Goal: Check status: Check status

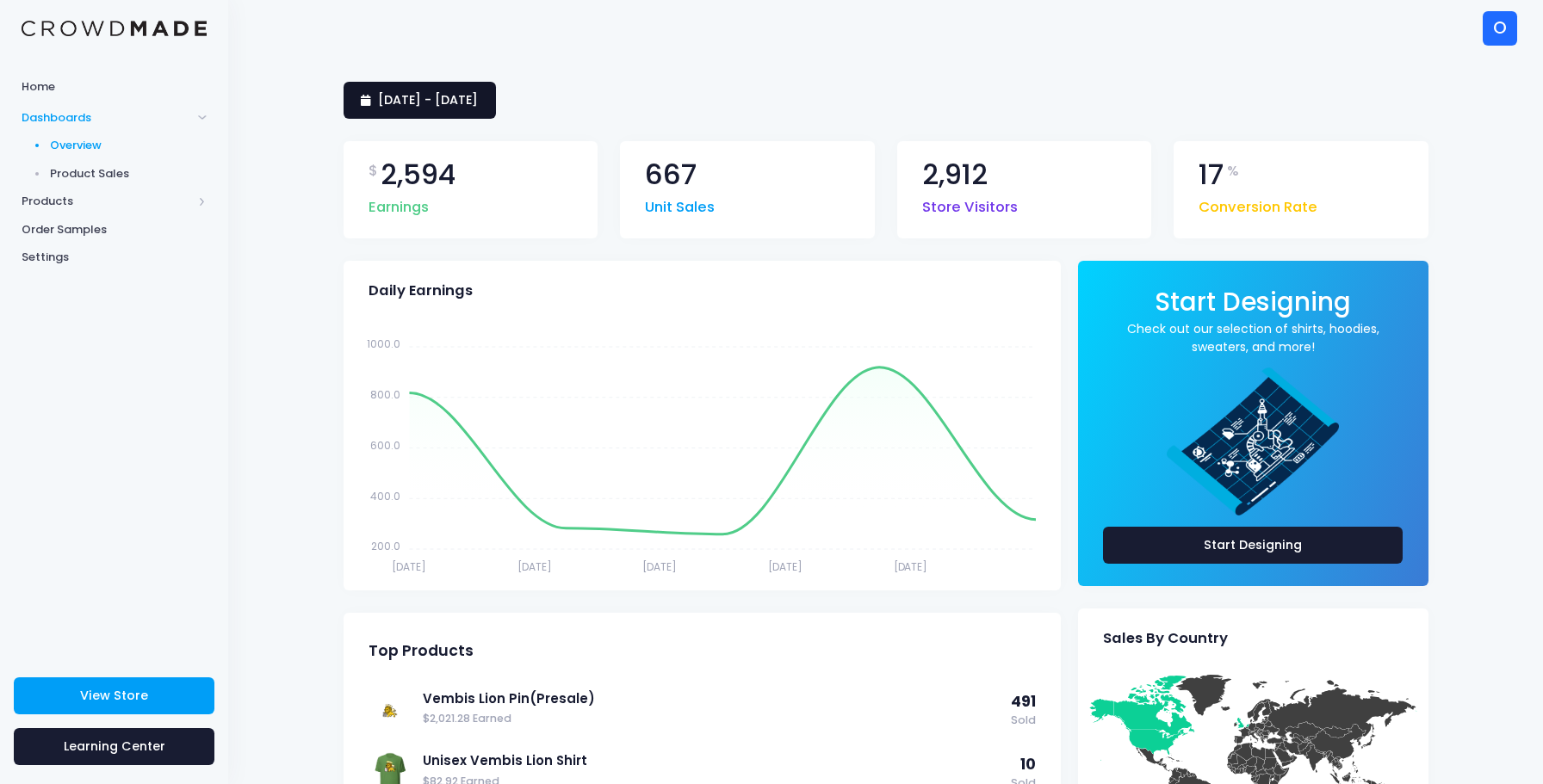
click at [478, 101] on span "[DATE] - [DATE]" at bounding box center [428, 100] width 100 height 17
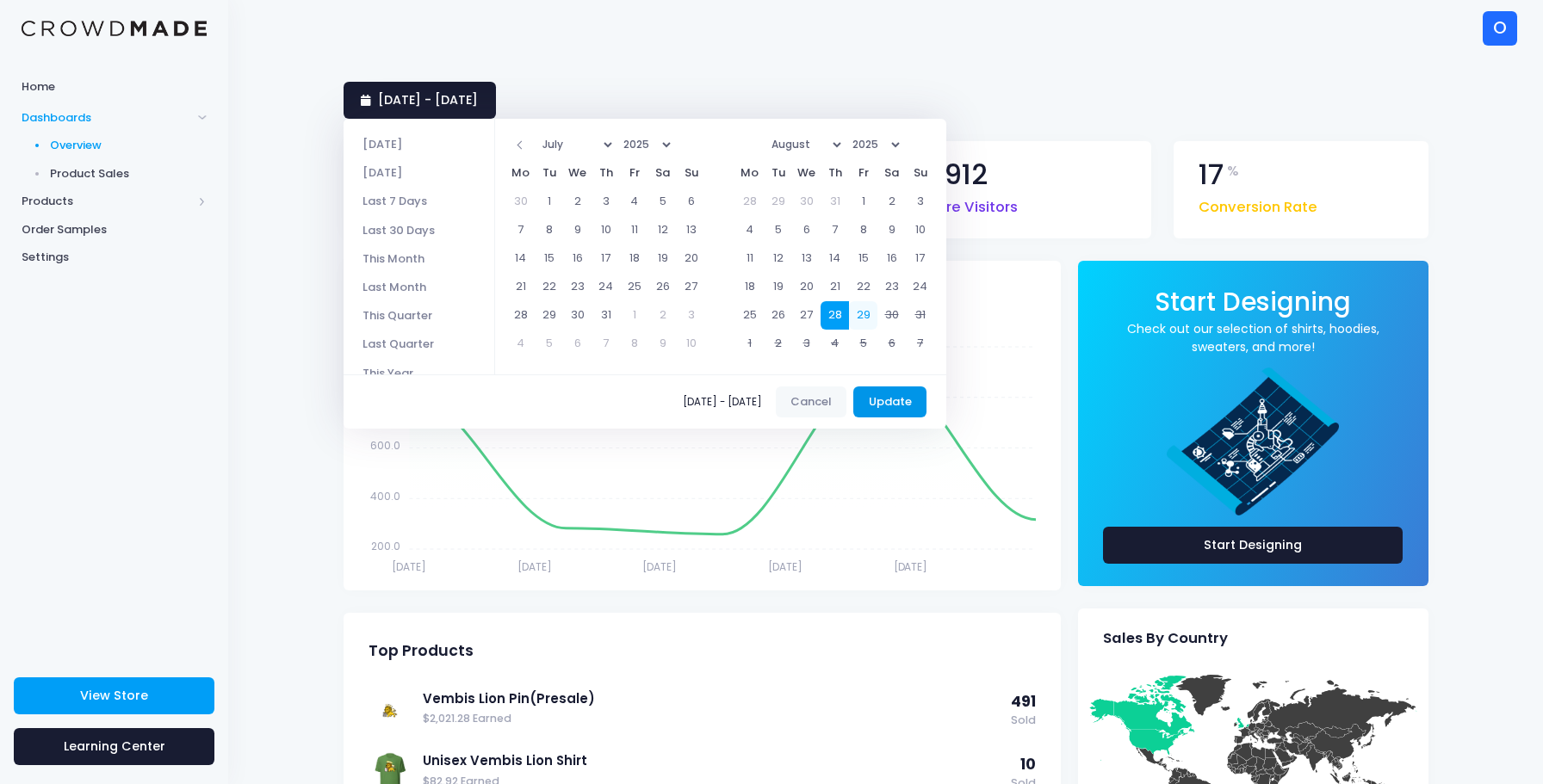
click at [890, 411] on button "Update" at bounding box center [890, 402] width 74 height 31
